Goal: Information Seeking & Learning: Learn about a topic

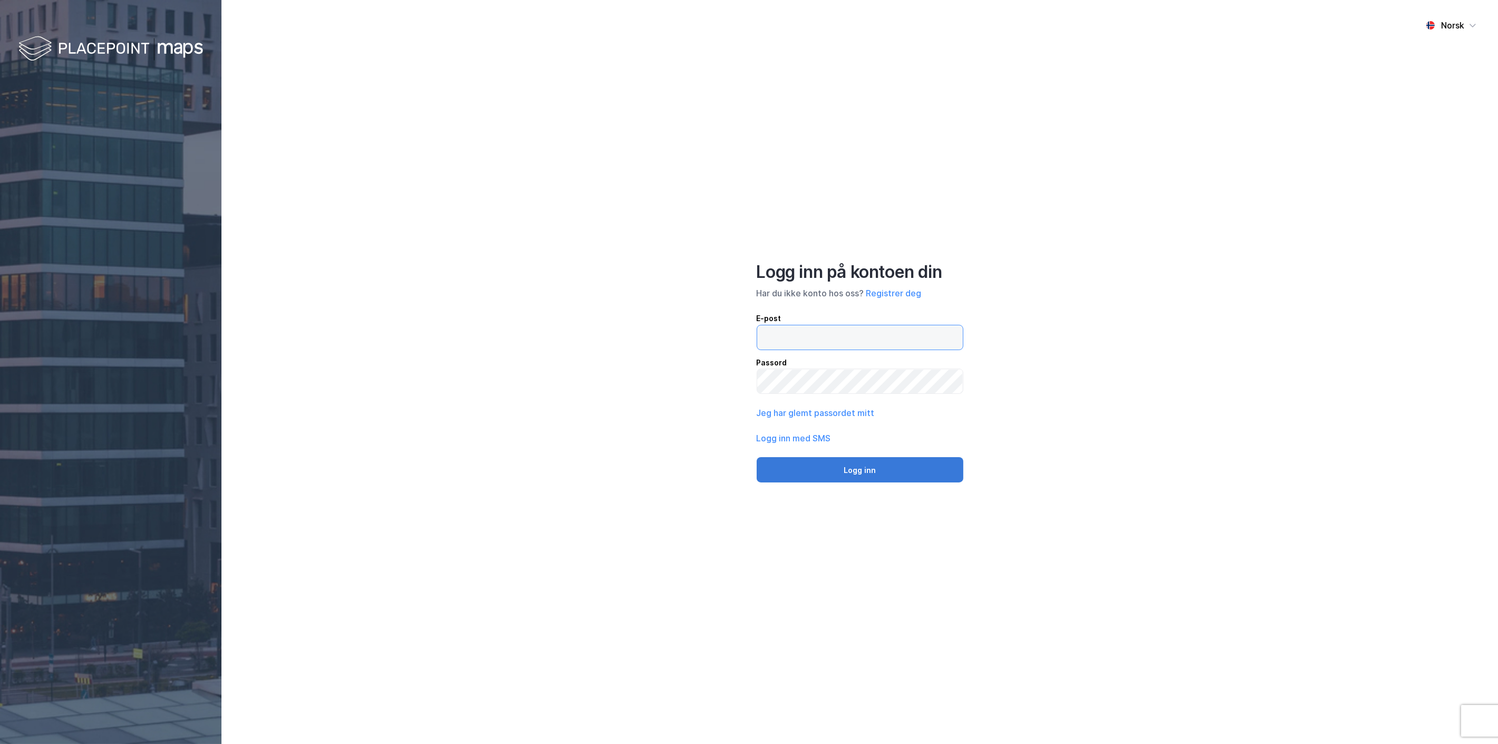
type input "[EMAIL_ADDRESS][MEDICAL_DATA][DOMAIN_NAME]"
click at [863, 468] on button "Logg inn" at bounding box center [860, 469] width 207 height 25
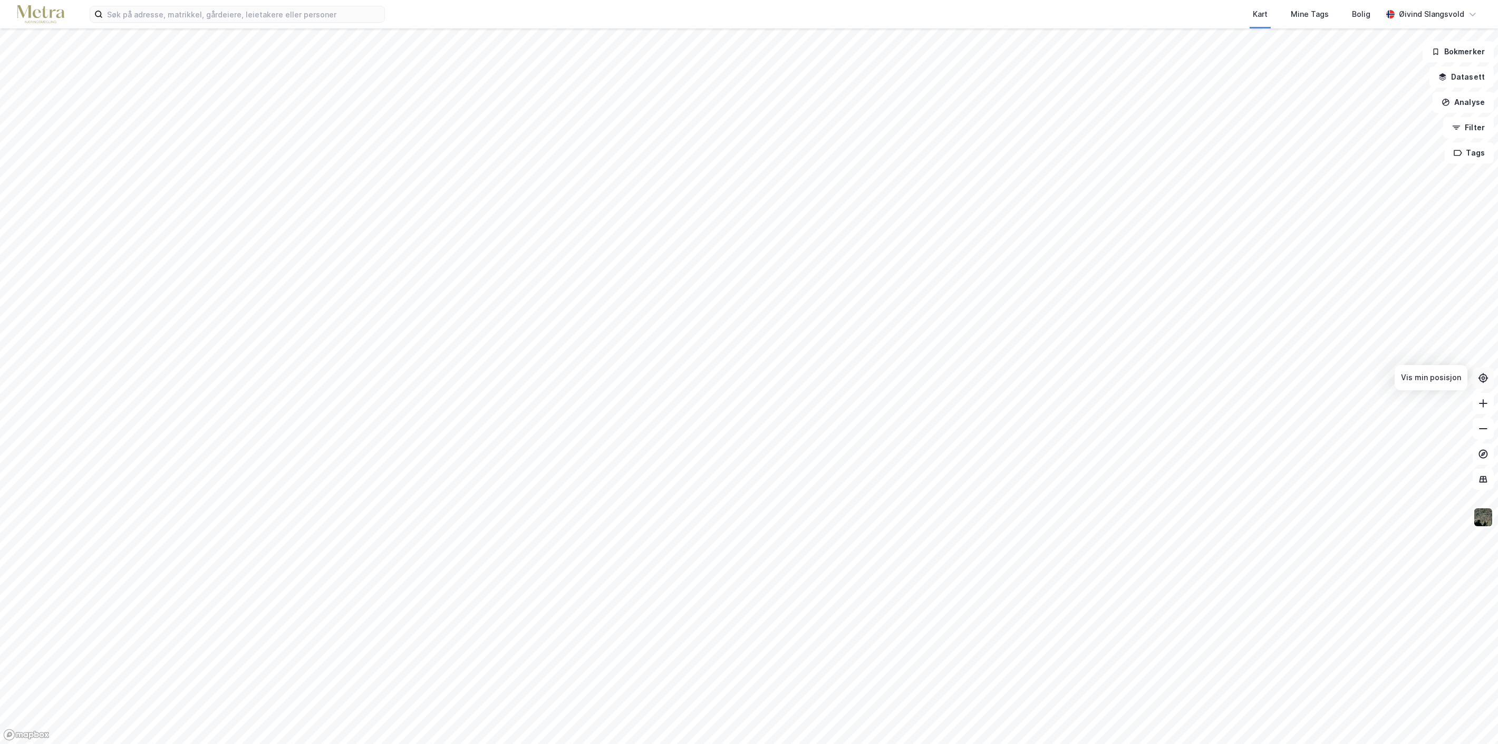
click at [1484, 376] on icon at bounding box center [1484, 378] width 4 height 4
